Goal: Navigation & Orientation: Find specific page/section

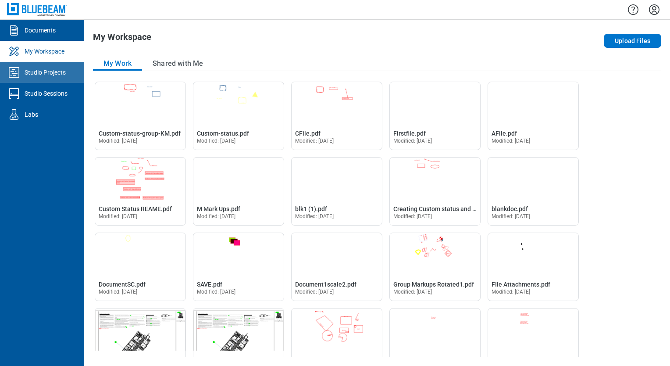
click at [17, 68] on icon "Studio Projects" at bounding box center [14, 72] width 11 height 11
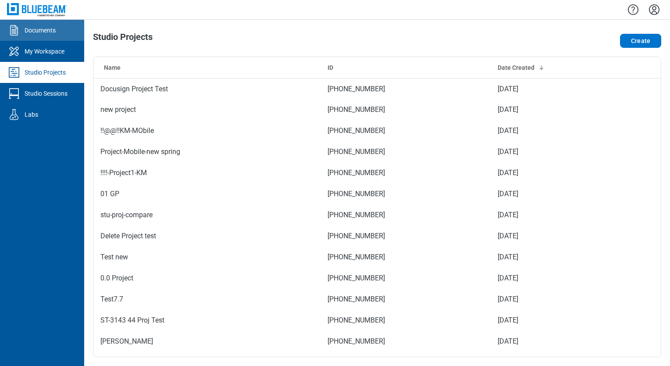
click at [48, 31] on div "Documents" at bounding box center [40, 30] width 31 height 9
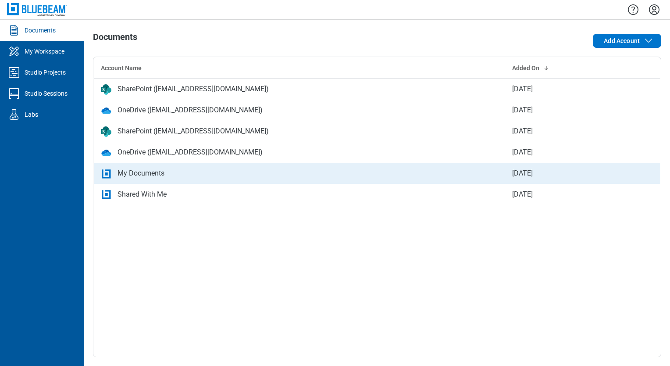
click at [124, 175] on div "My Documents" at bounding box center [141, 173] width 47 height 11
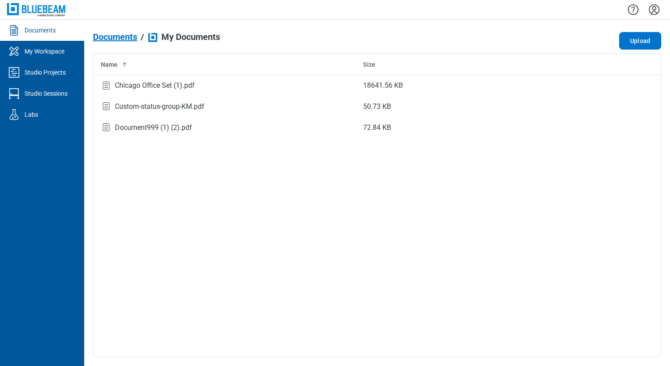
click at [132, 39] on span "Documents" at bounding box center [115, 37] width 44 height 10
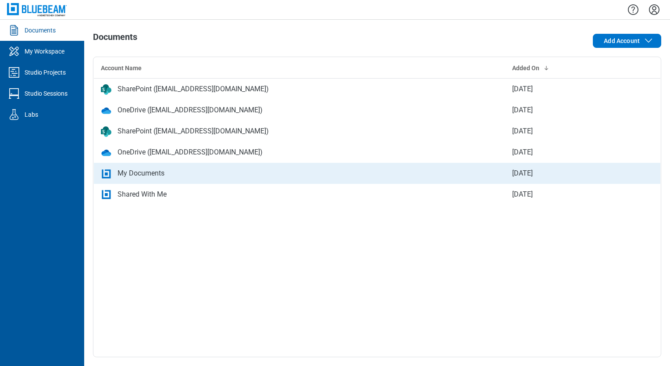
click at [139, 171] on div "My Documents" at bounding box center [141, 173] width 47 height 11
